Goal: Information Seeking & Learning: Learn about a topic

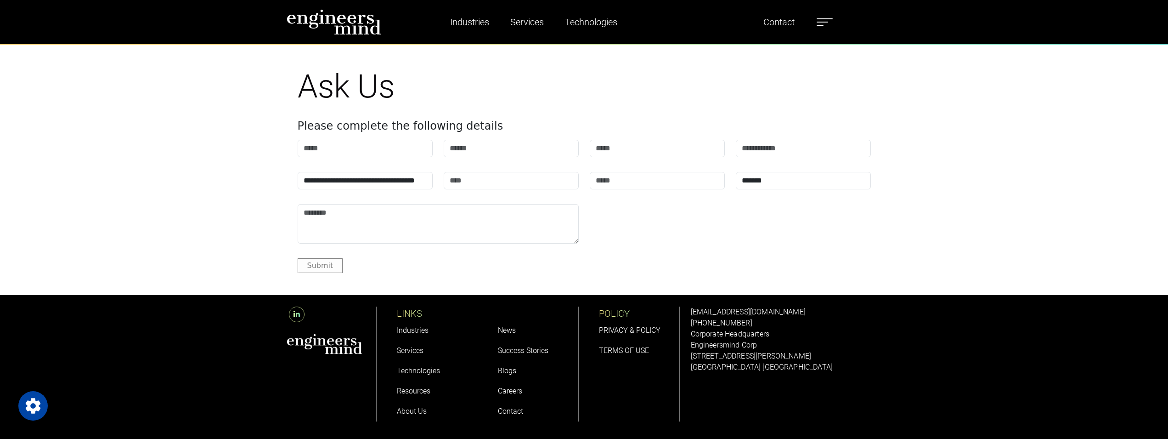
scroll to position [3875, 0]
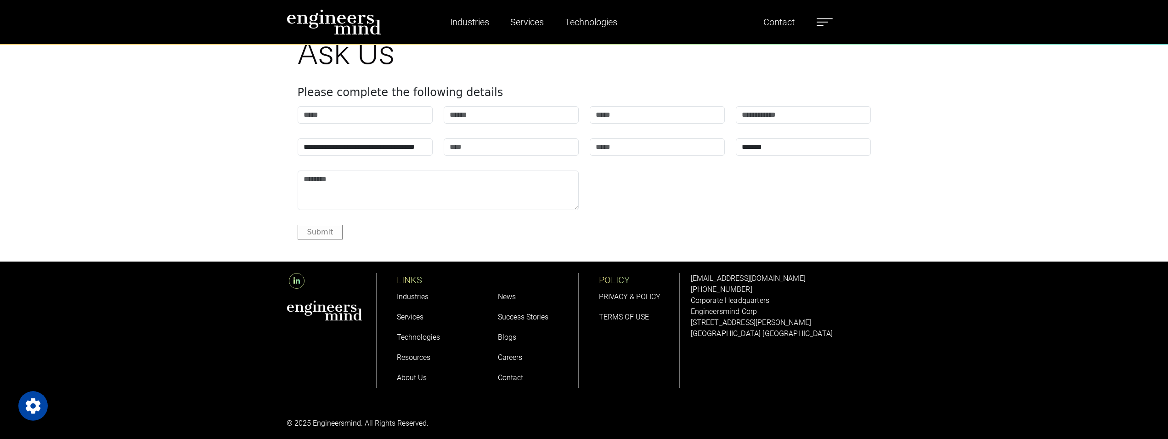
click at [521, 312] on link "Success Stories" at bounding box center [523, 316] width 51 height 9
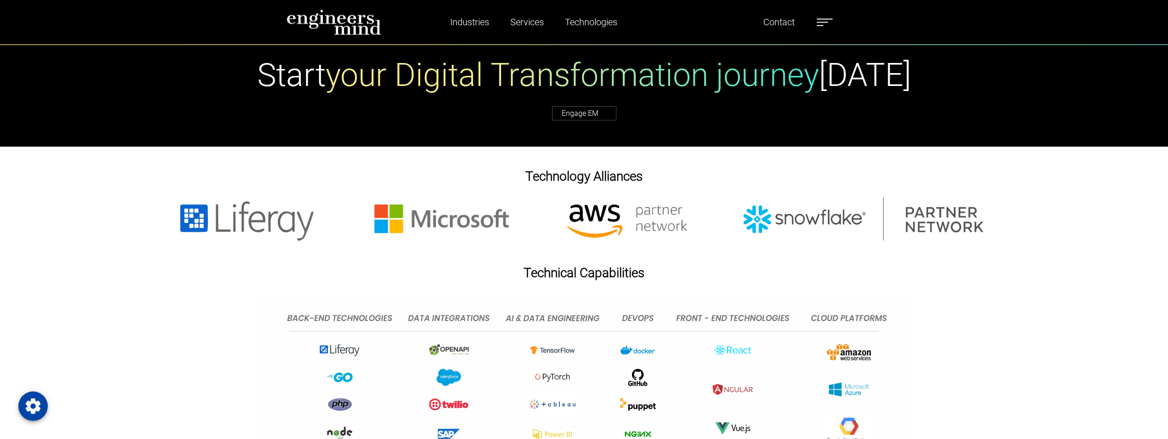
scroll to position [890, 0]
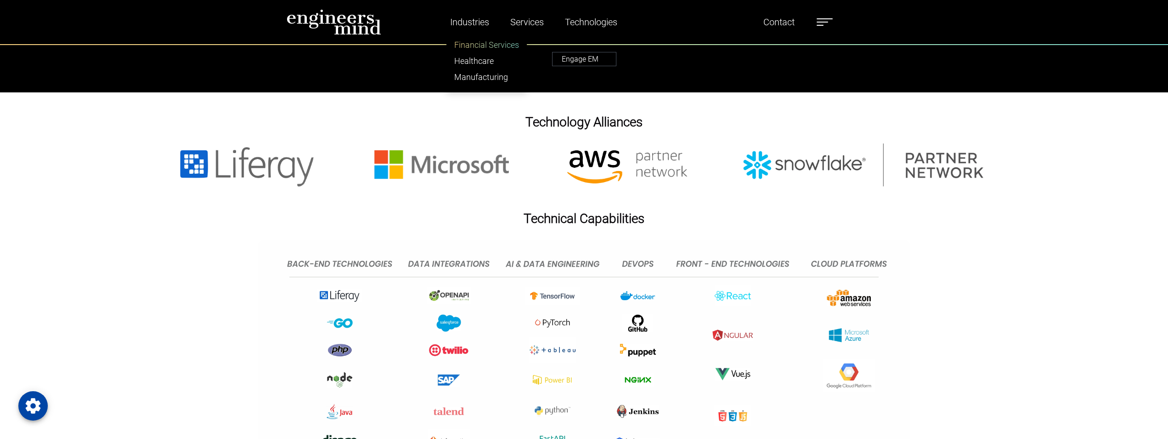
click at [483, 40] on link "Financial Services" at bounding box center [486, 45] width 79 height 16
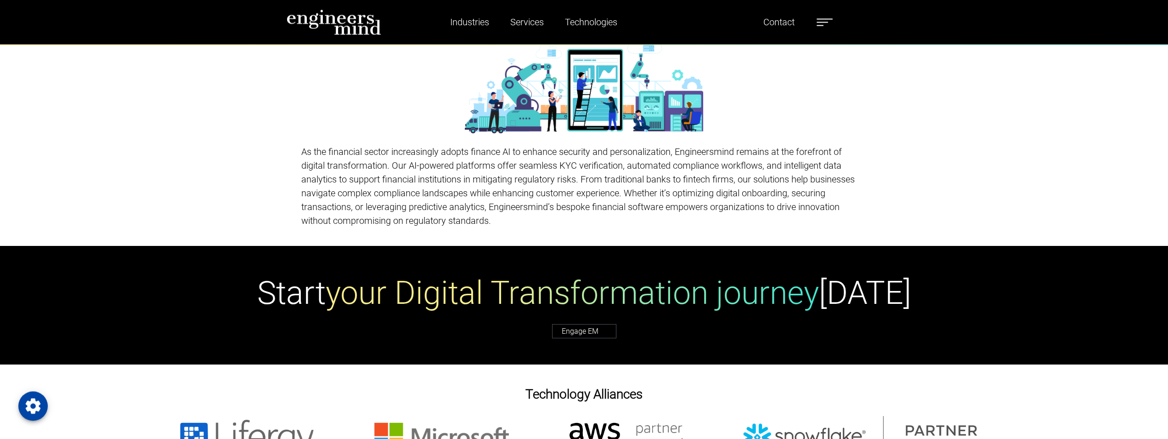
scroll to position [4123, 0]
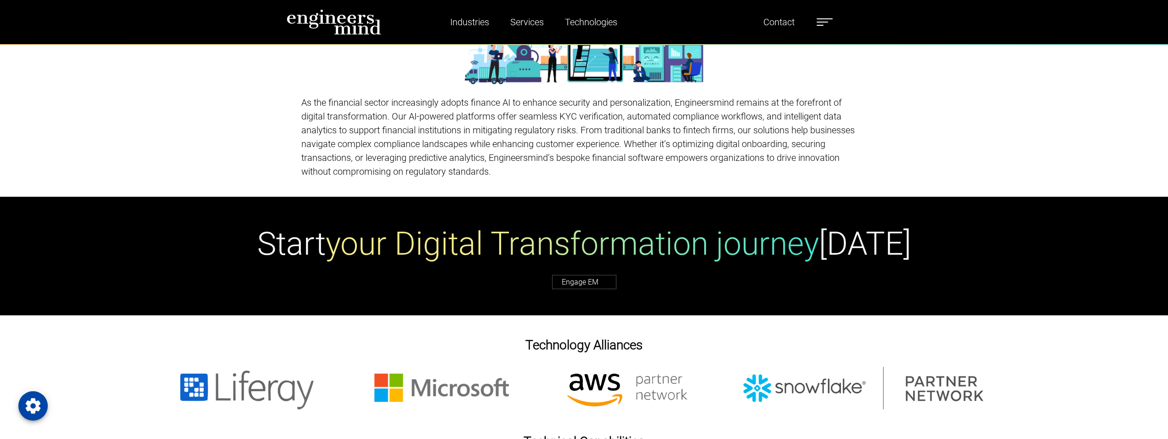
click at [587, 137] on p "As the financial sector increasingly adopts finance AI to enhance security and …" at bounding box center [584, 137] width 566 height 83
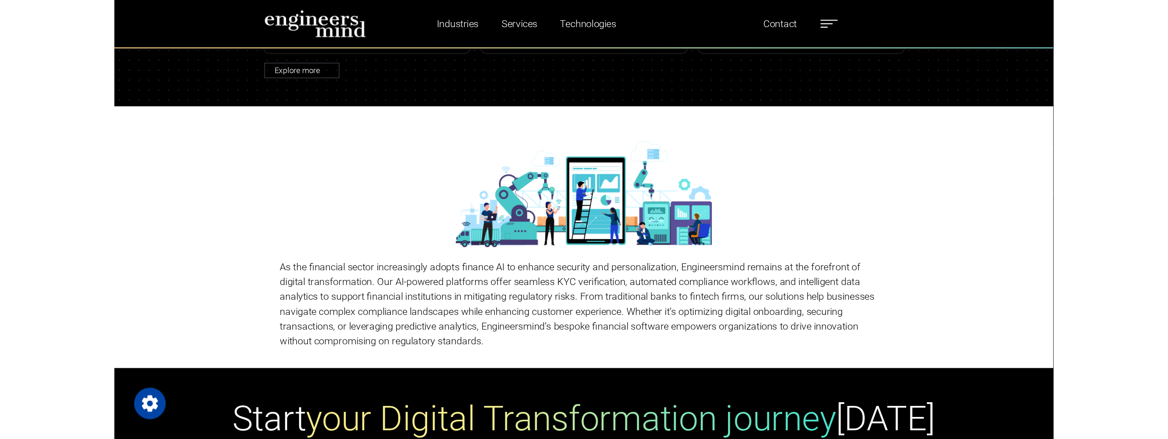
scroll to position [3977, 0]
